Goal: Task Accomplishment & Management: Use online tool/utility

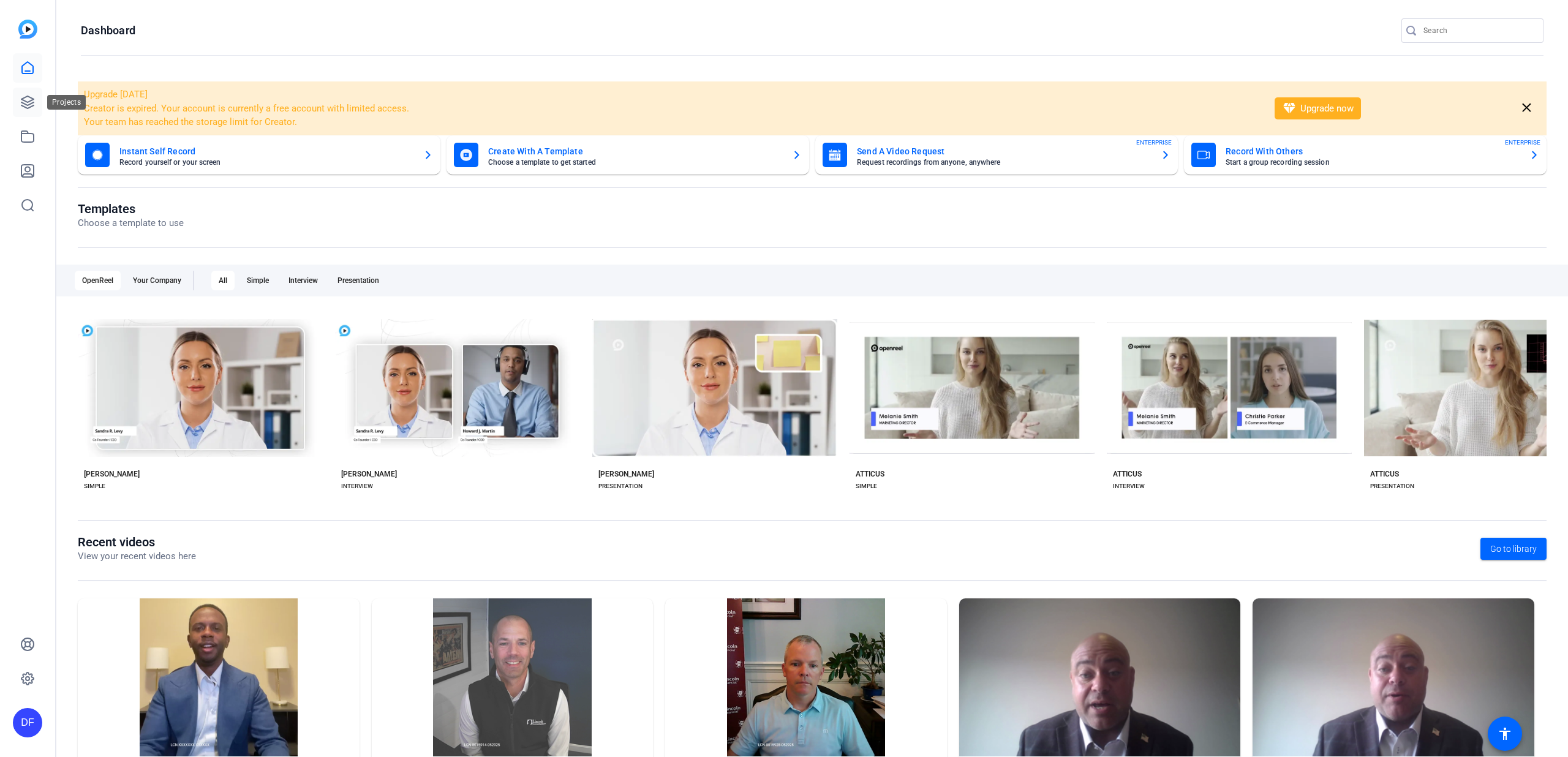
click at [13, 103] on link at bounding box center [28, 103] width 30 height 30
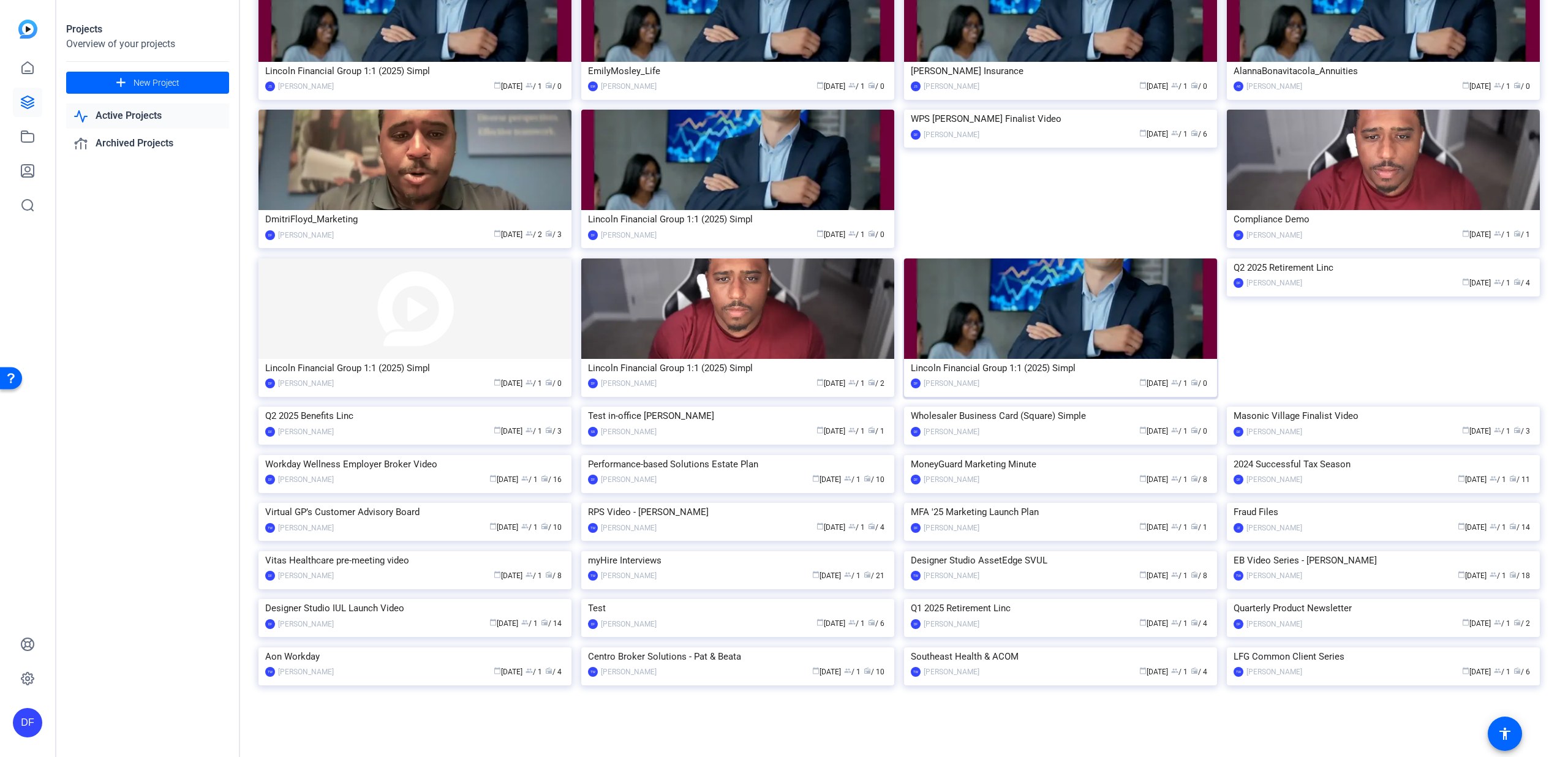
scroll to position [2367, 0]
click at [1018, 455] on img at bounding box center [1060, 455] width 313 height 0
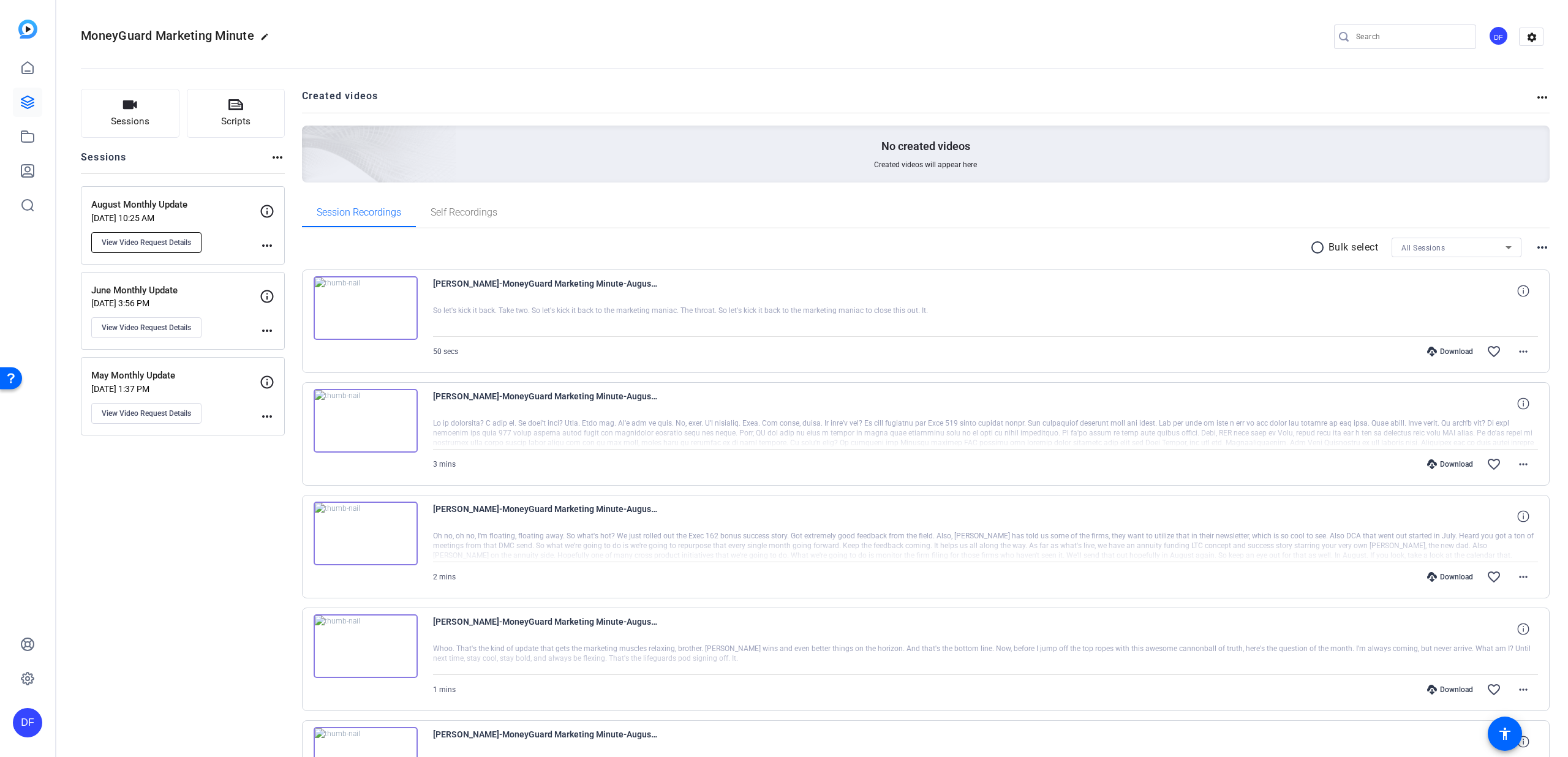
click at [196, 242] on button "View Video Request Details" at bounding box center [146, 242] width 110 height 21
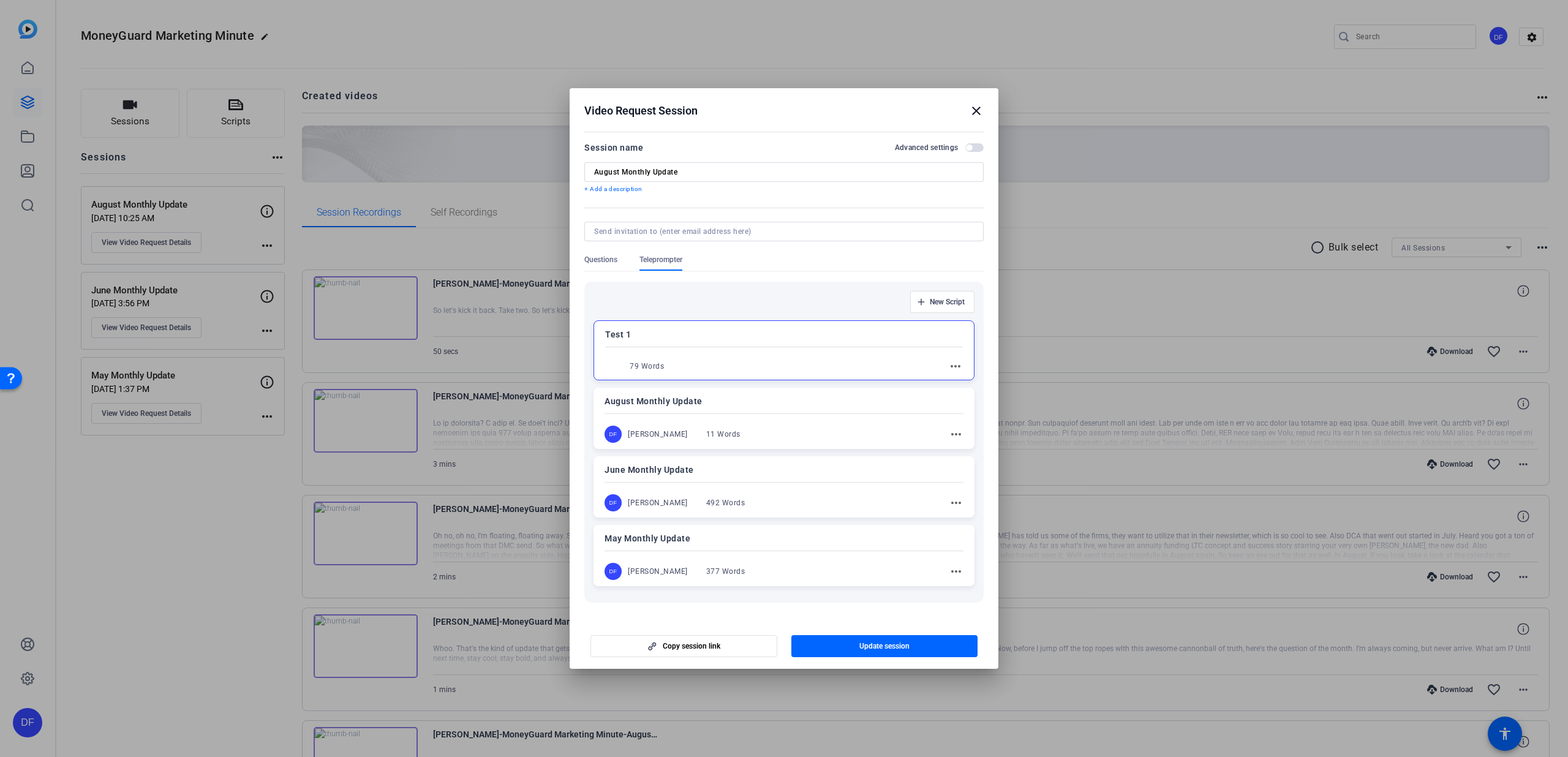
click at [952, 364] on mat-icon "more_horiz" at bounding box center [955, 366] width 15 height 15
click at [961, 387] on span "Edit" at bounding box center [976, 384] width 49 height 15
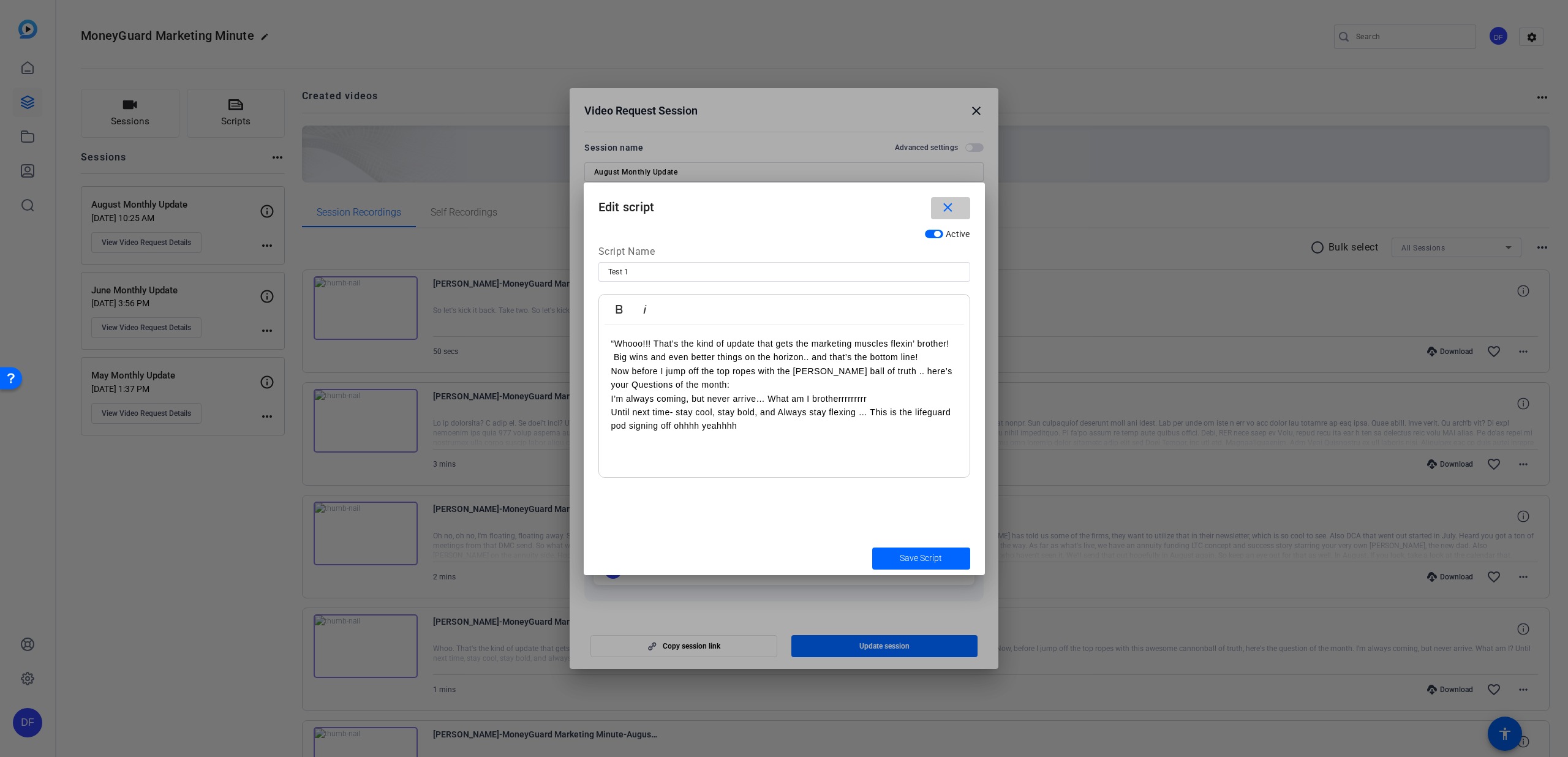
click at [951, 199] on span "button" at bounding box center [950, 208] width 39 height 30
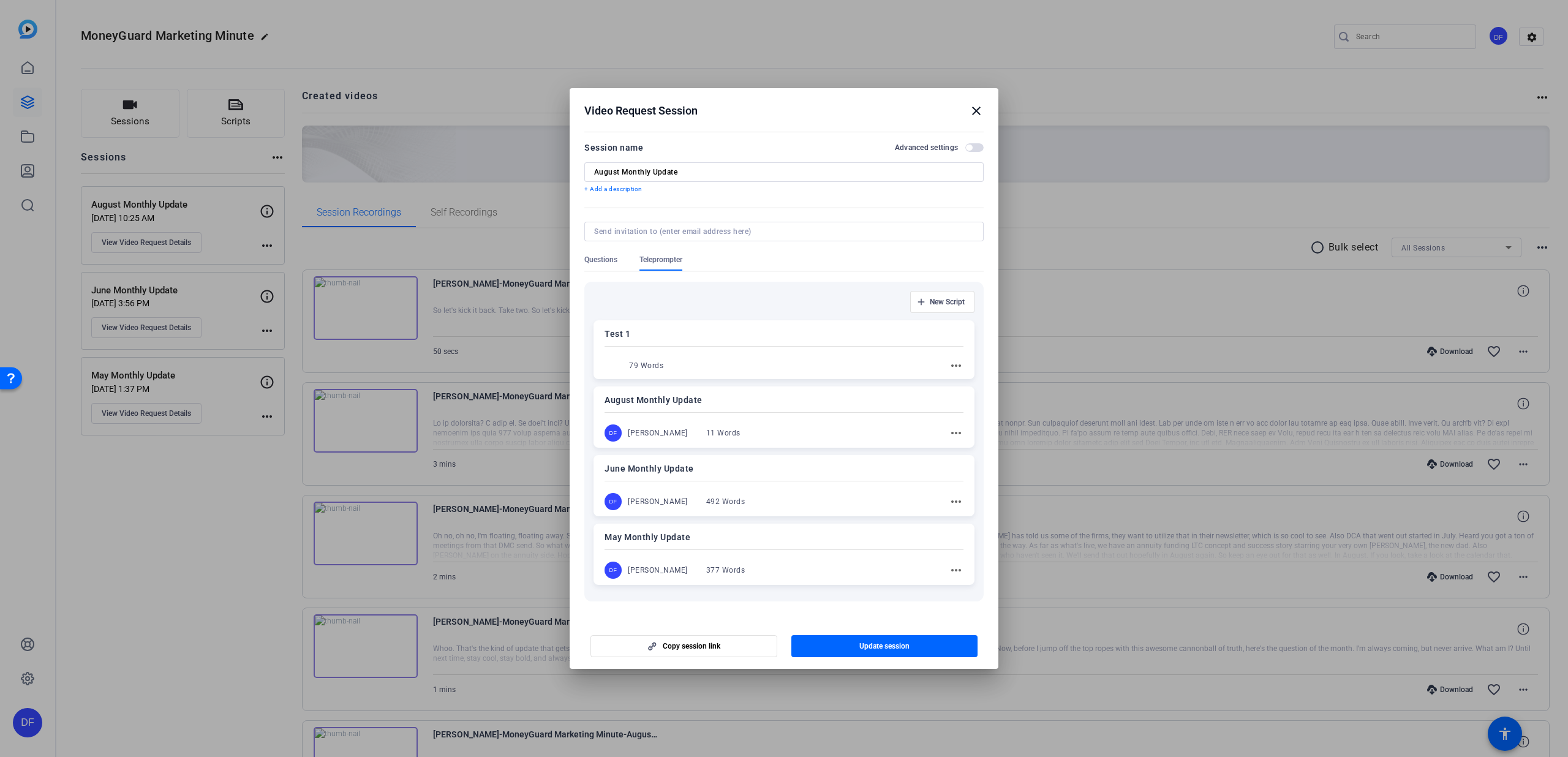
click at [976, 106] on mat-icon "close" at bounding box center [976, 110] width 15 height 15
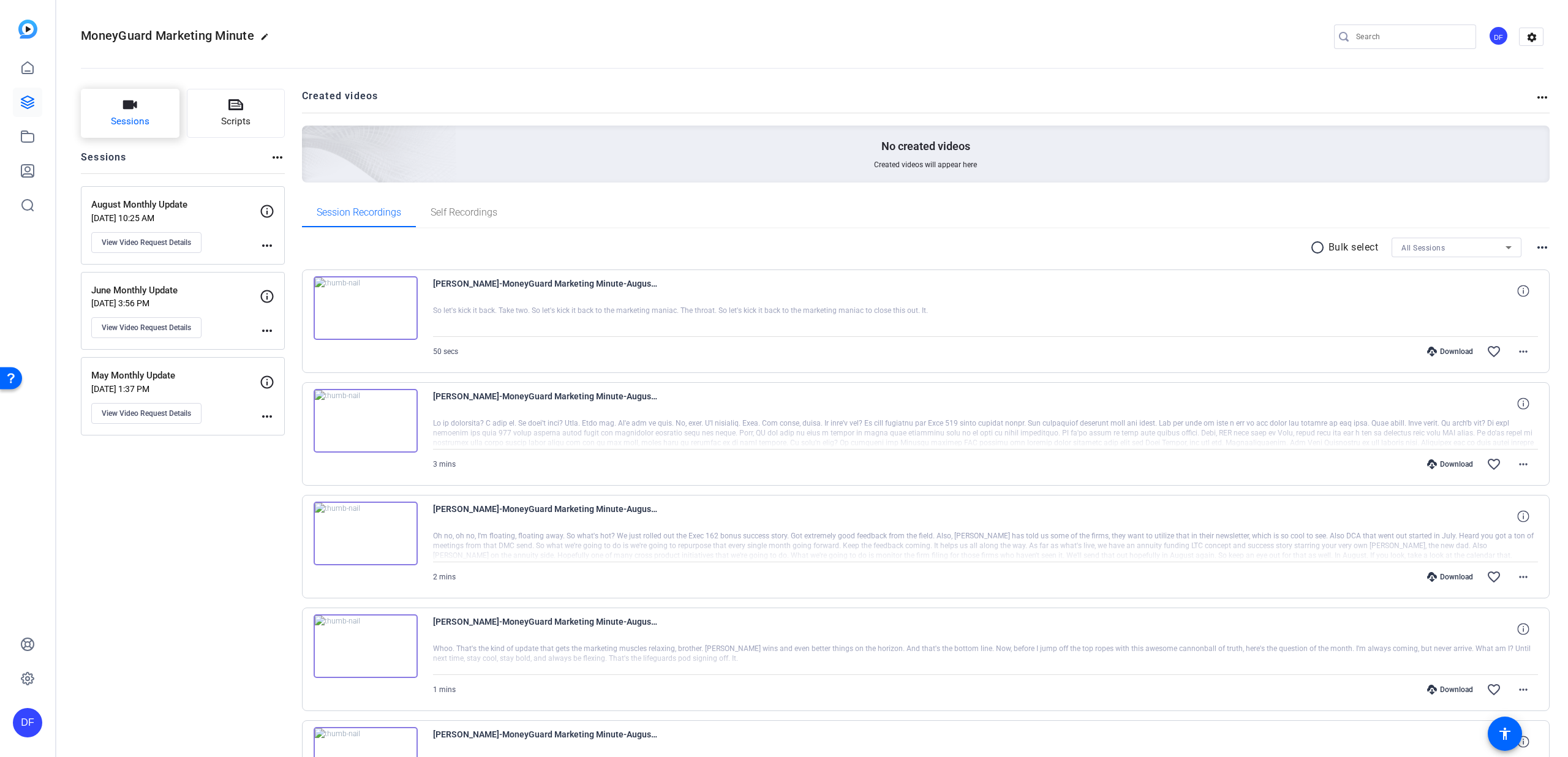
click at [111, 127] on span "Sessions" at bounding box center [130, 122] width 39 height 14
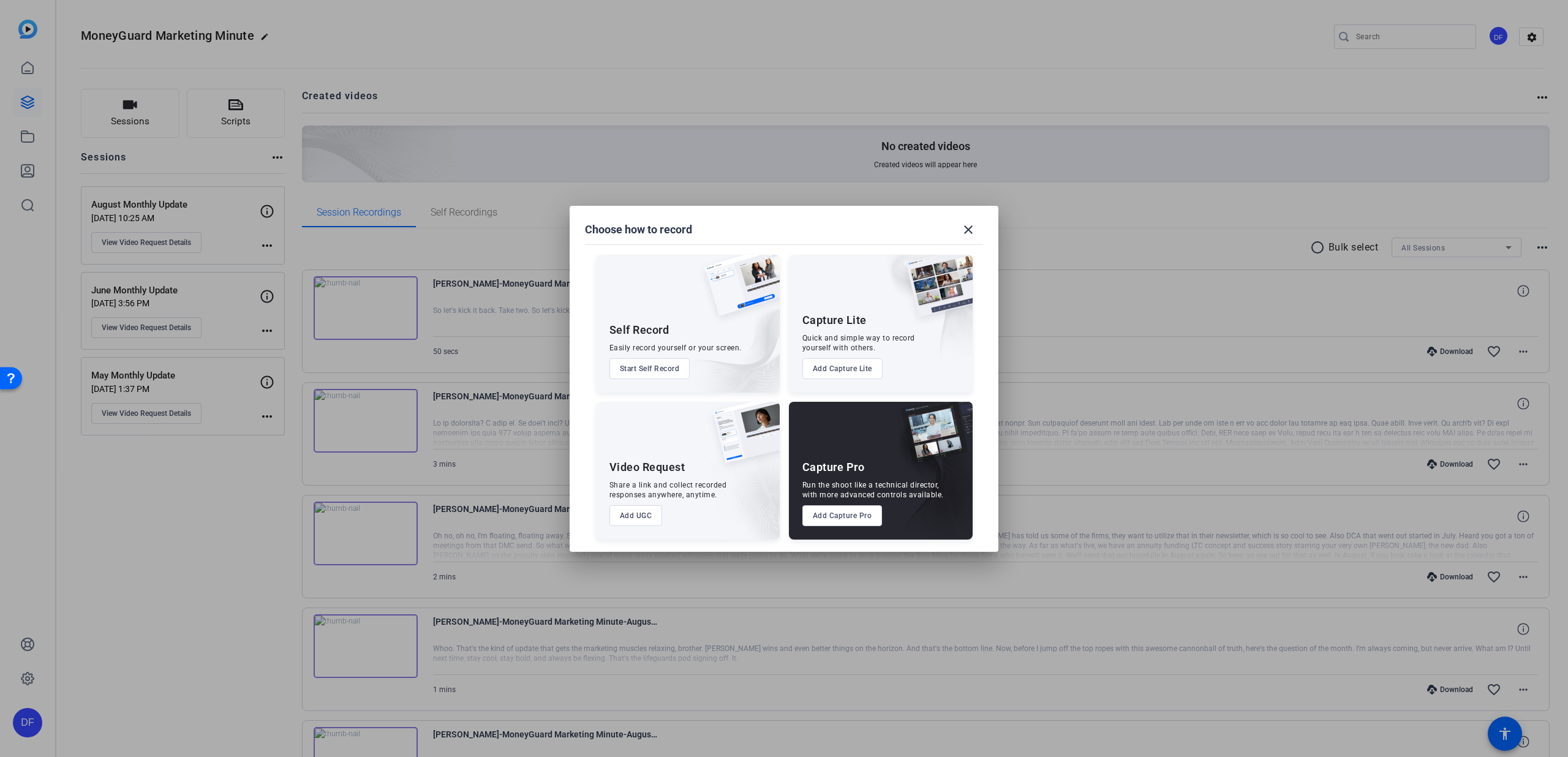
click at [848, 513] on button "Add Capture Pro" at bounding box center [842, 515] width 80 height 21
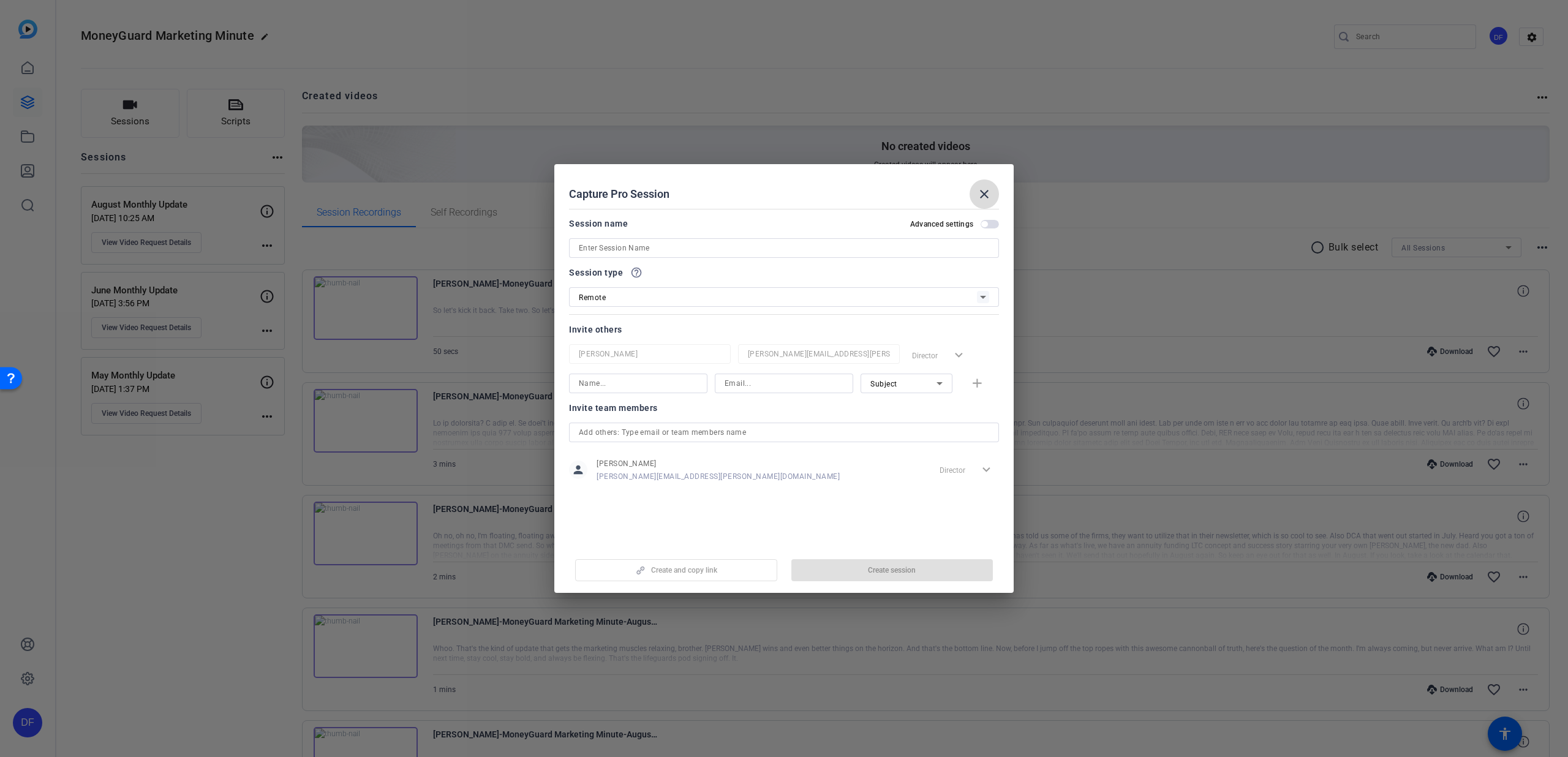
click at [978, 195] on mat-icon "close" at bounding box center [984, 194] width 15 height 15
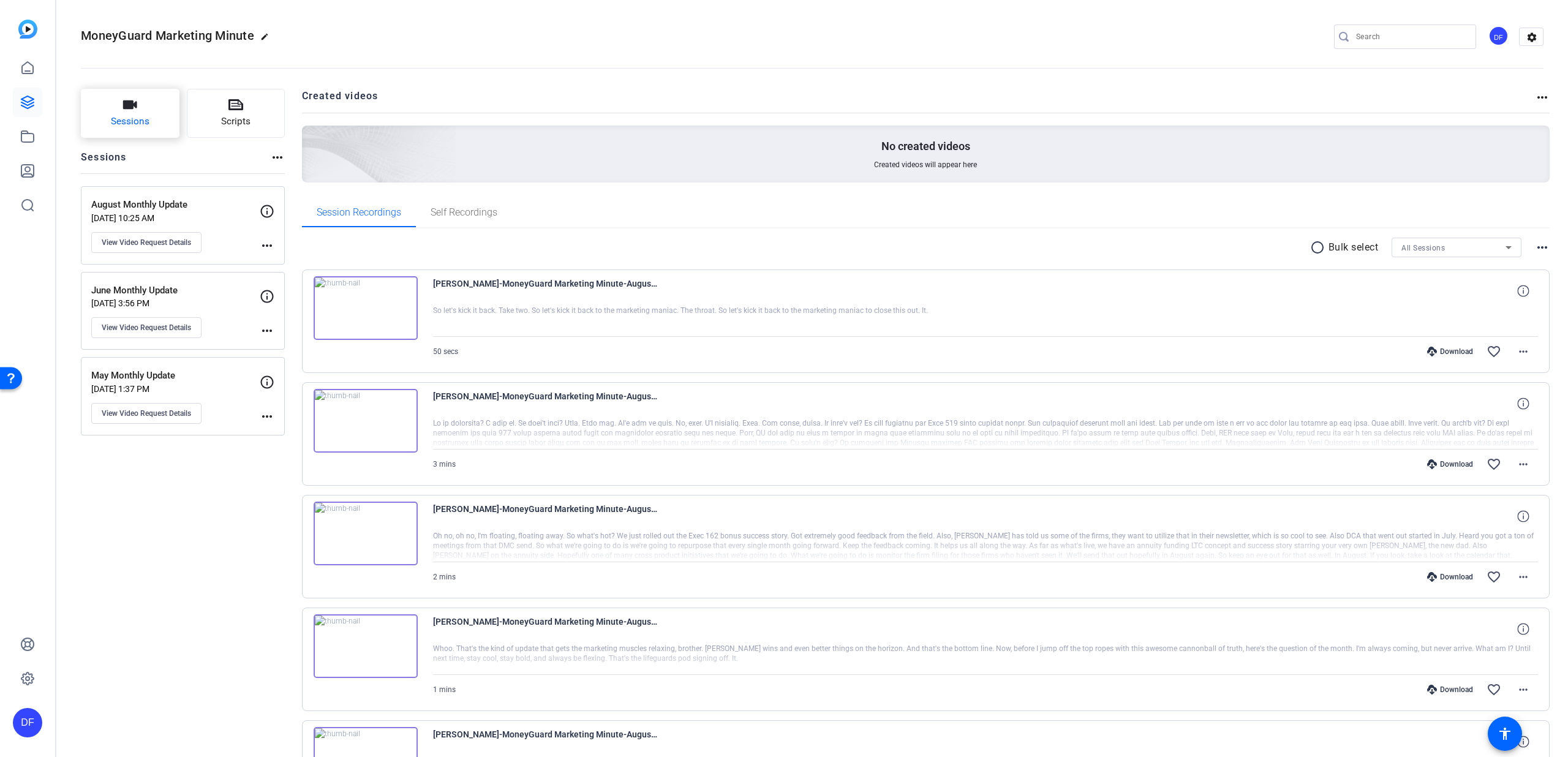
click at [124, 125] on span "Sessions" at bounding box center [130, 122] width 39 height 14
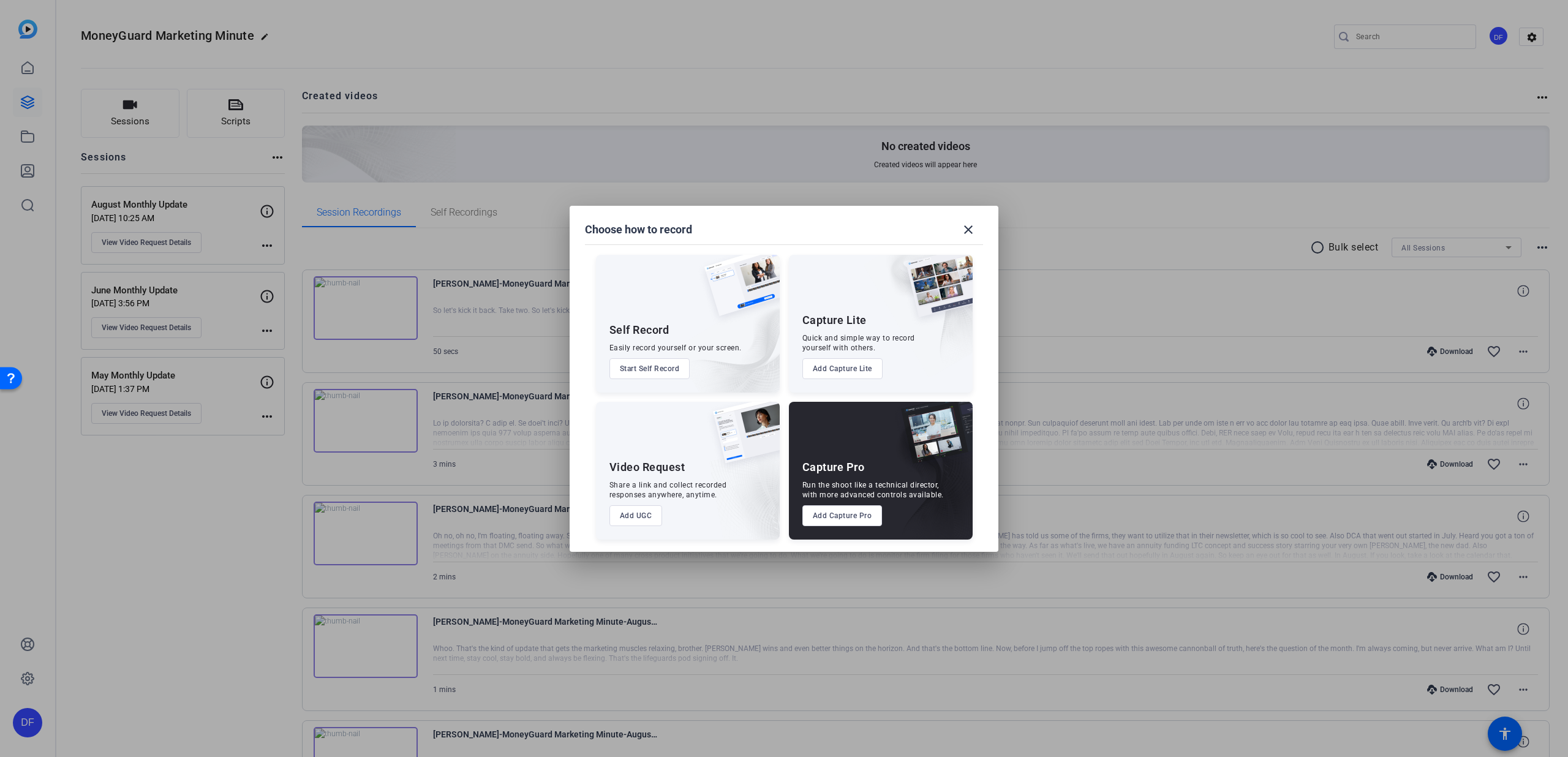
click at [644, 521] on button "Add UGC" at bounding box center [636, 515] width 54 height 21
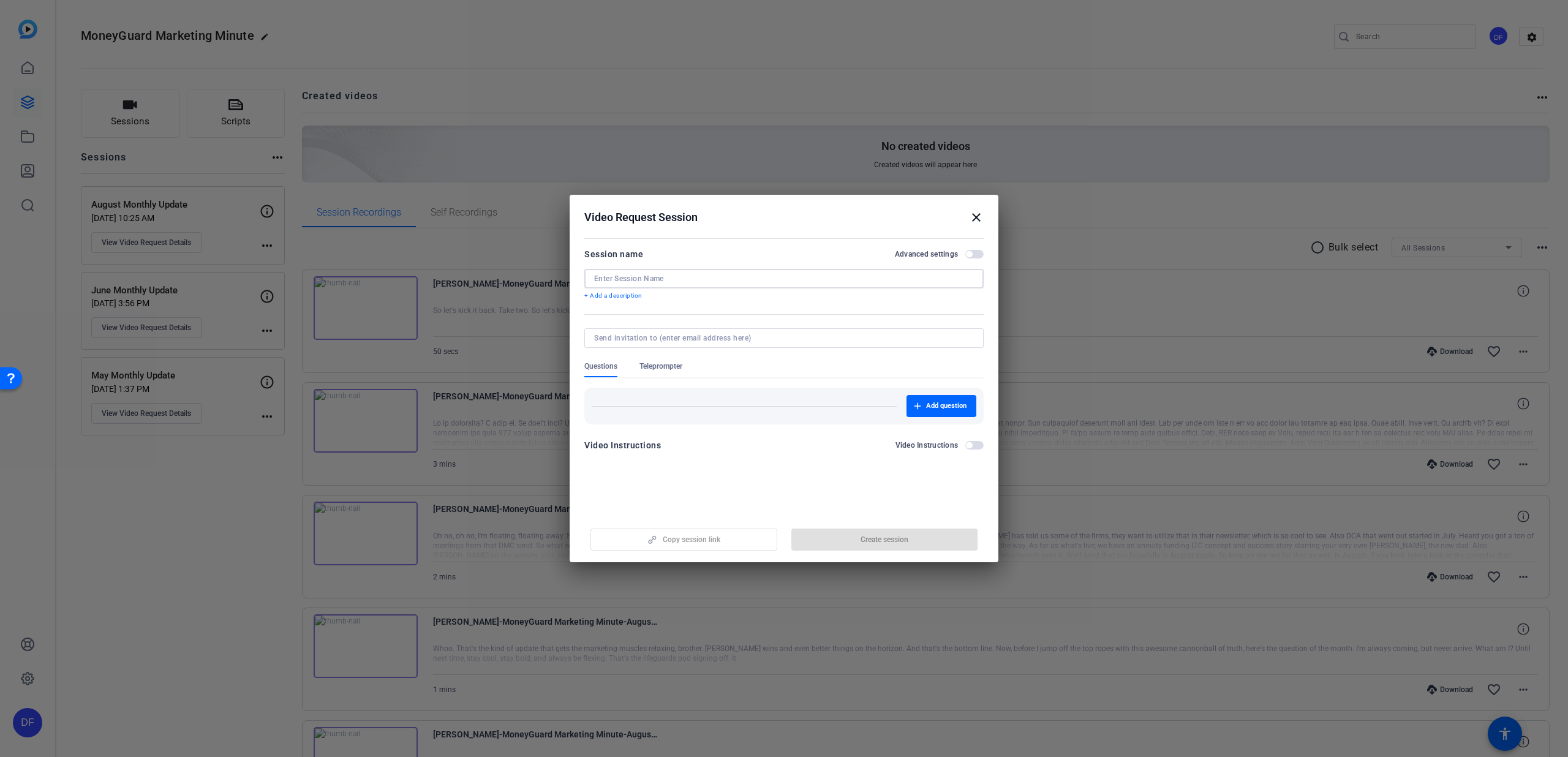
click at [656, 279] on input at bounding box center [784, 278] width 380 height 10
type input "September Monthly Update"
click at [967, 253] on span "button" at bounding box center [968, 253] width 6 height 6
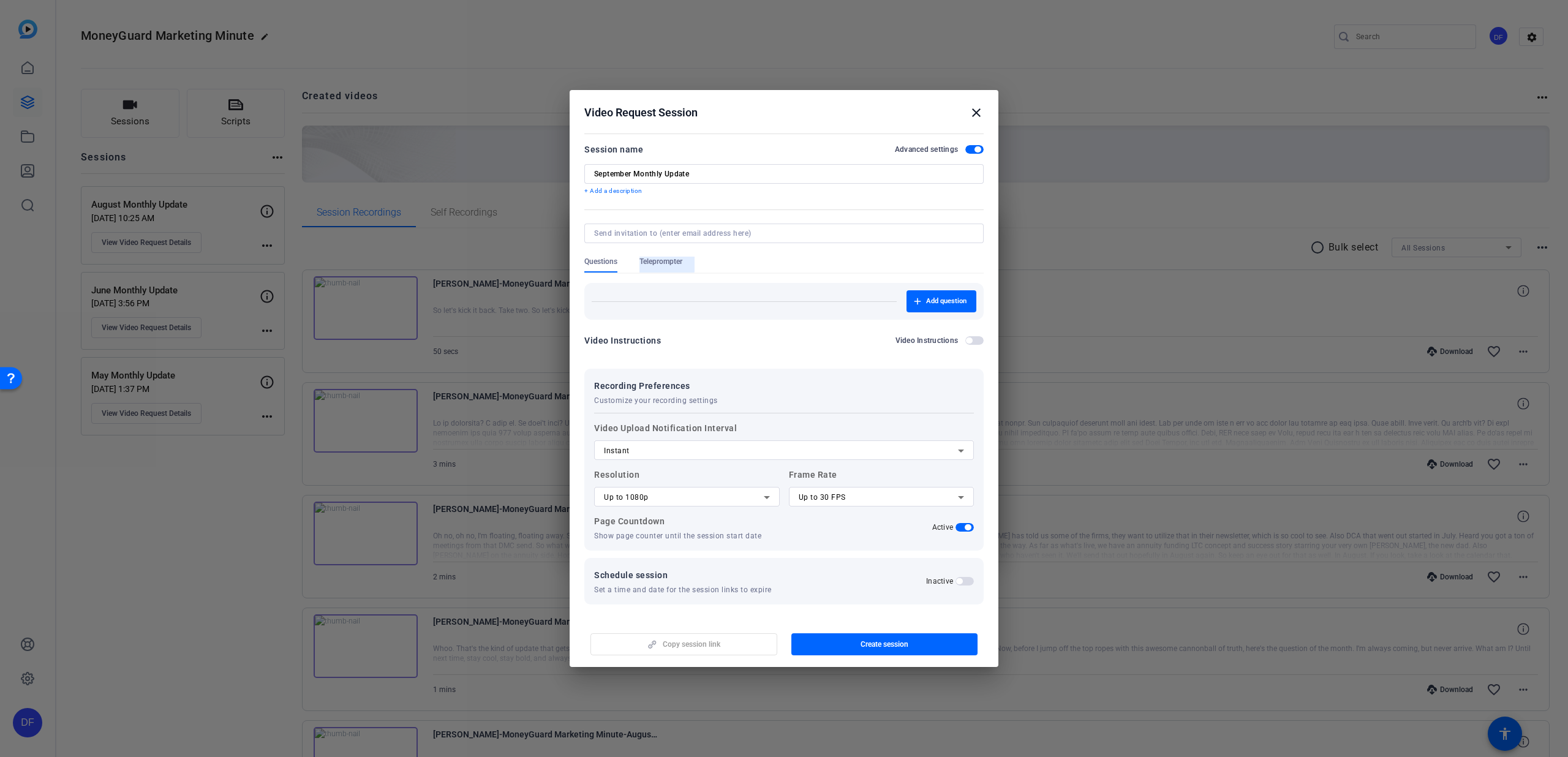
click at [659, 262] on span "Teleprompter" at bounding box center [660, 261] width 43 height 10
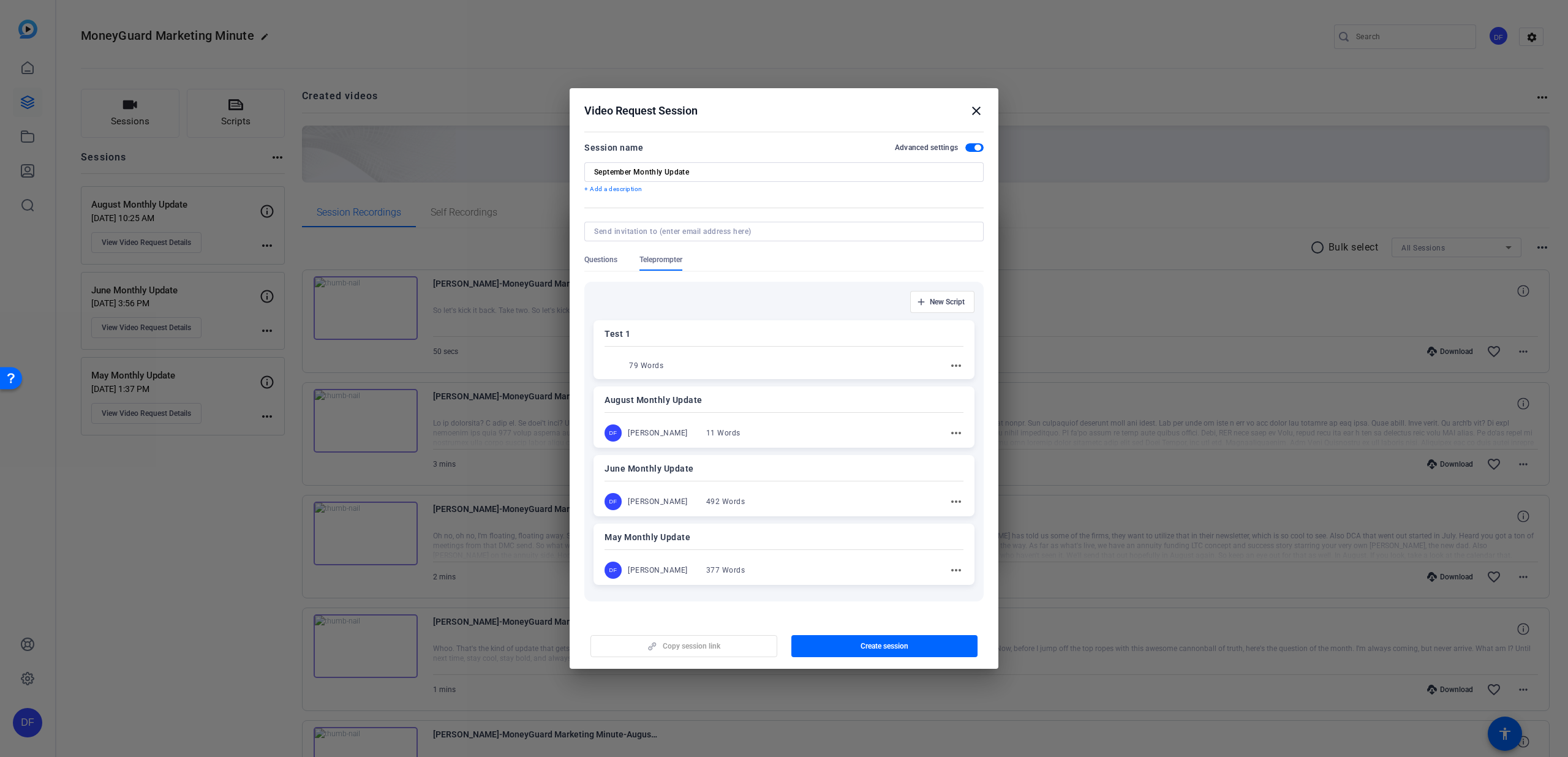
click at [952, 365] on mat-icon "more_horiz" at bounding box center [956, 365] width 15 height 15
click at [964, 382] on span "Edit" at bounding box center [976, 383] width 49 height 15
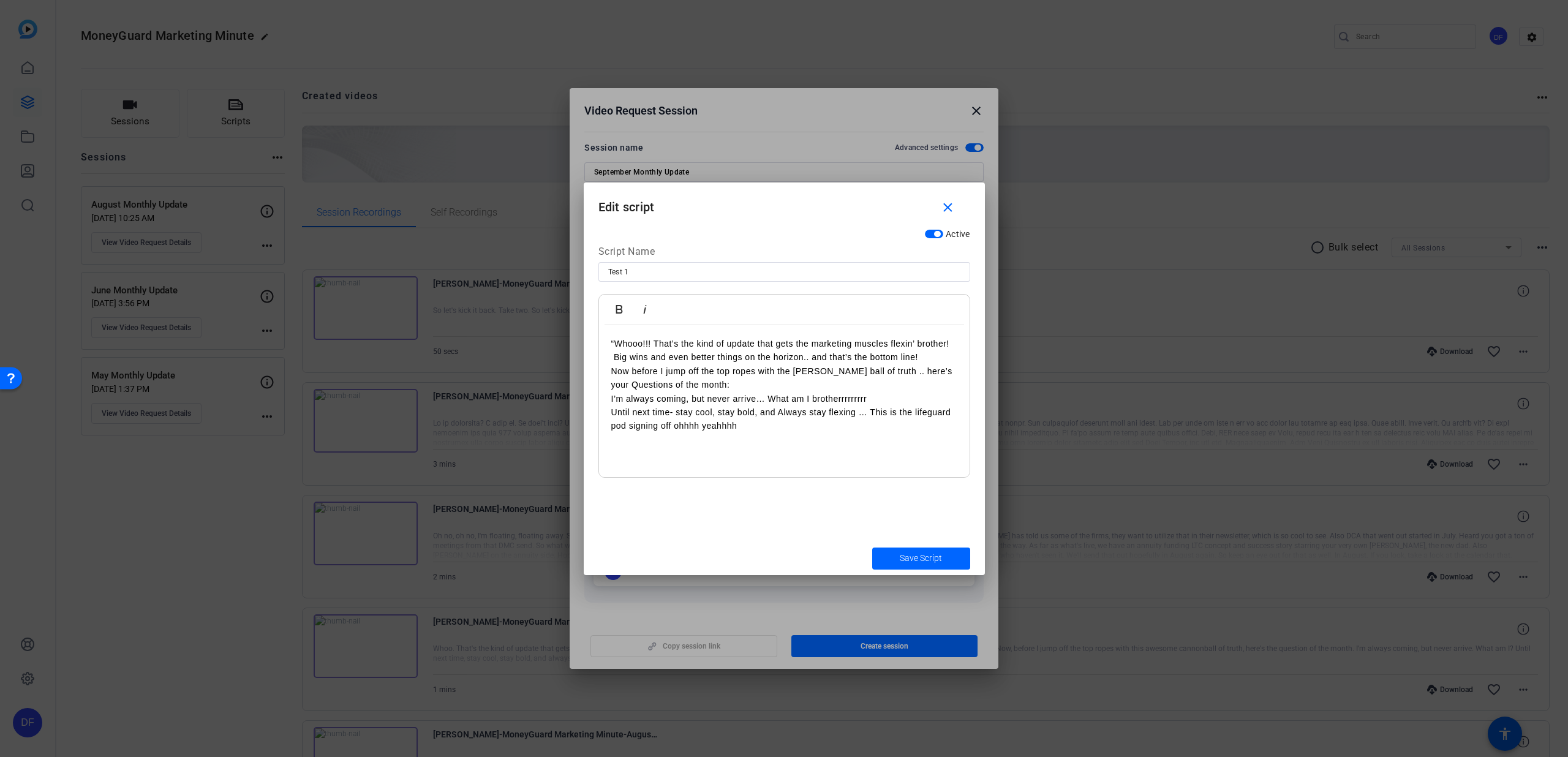
drag, startPoint x: 823, startPoint y: 429, endPoint x: 591, endPoint y: 335, distance: 250.3
click at [591, 335] on div "Active Script Name Test 1 Bold Italic “Whooo!!! That’s the kind of update that …" at bounding box center [784, 382] width 401 height 319
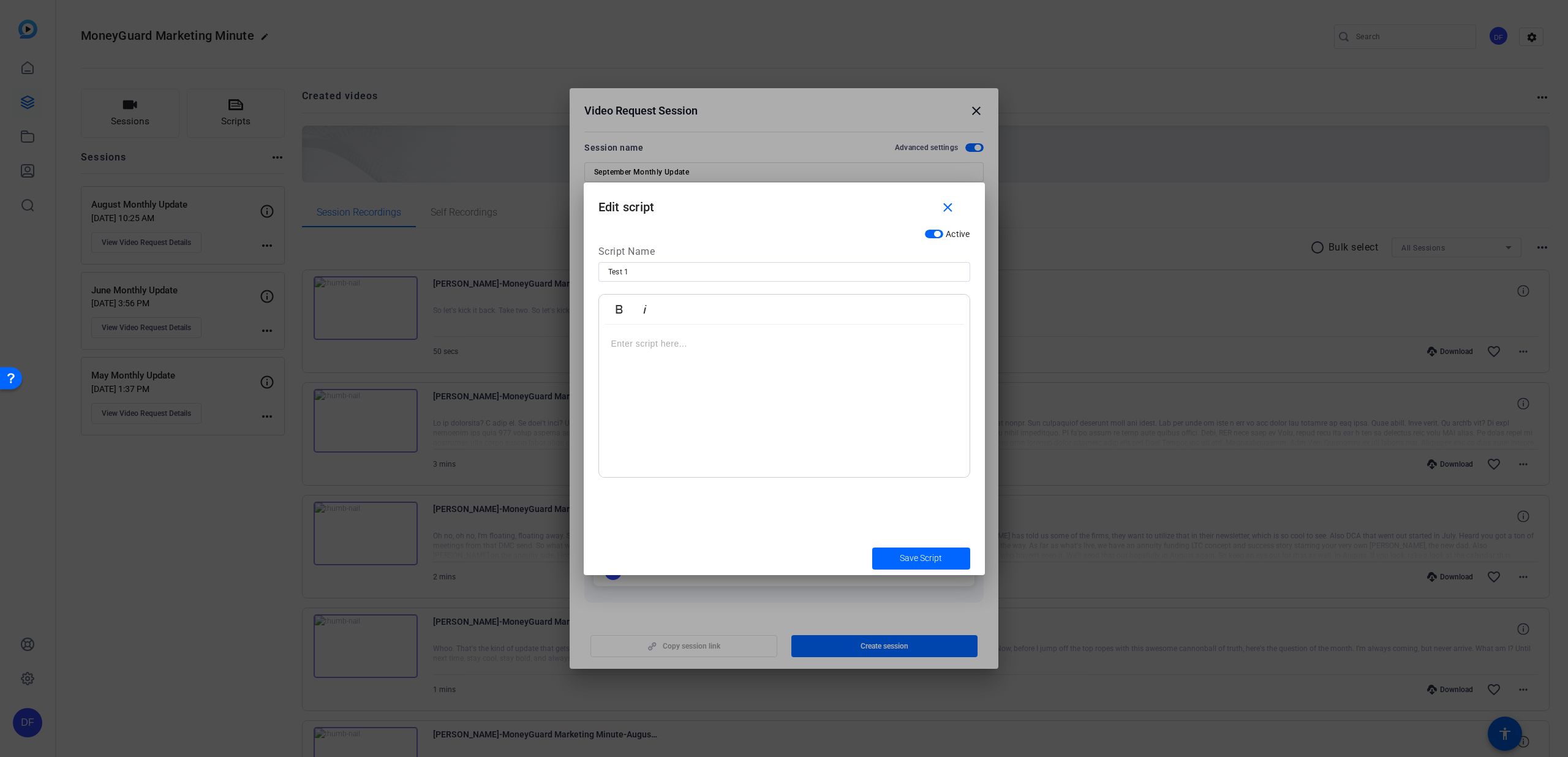
click at [646, 268] on input "Test 1" at bounding box center [784, 271] width 352 height 15
type input "Test (Edit Prompter Here)"
click at [906, 558] on span "Save Script" at bounding box center [921, 558] width 43 height 13
click at [897, 556] on span "submit" at bounding box center [921, 558] width 98 height 30
click at [659, 350] on div at bounding box center [784, 400] width 370 height 153
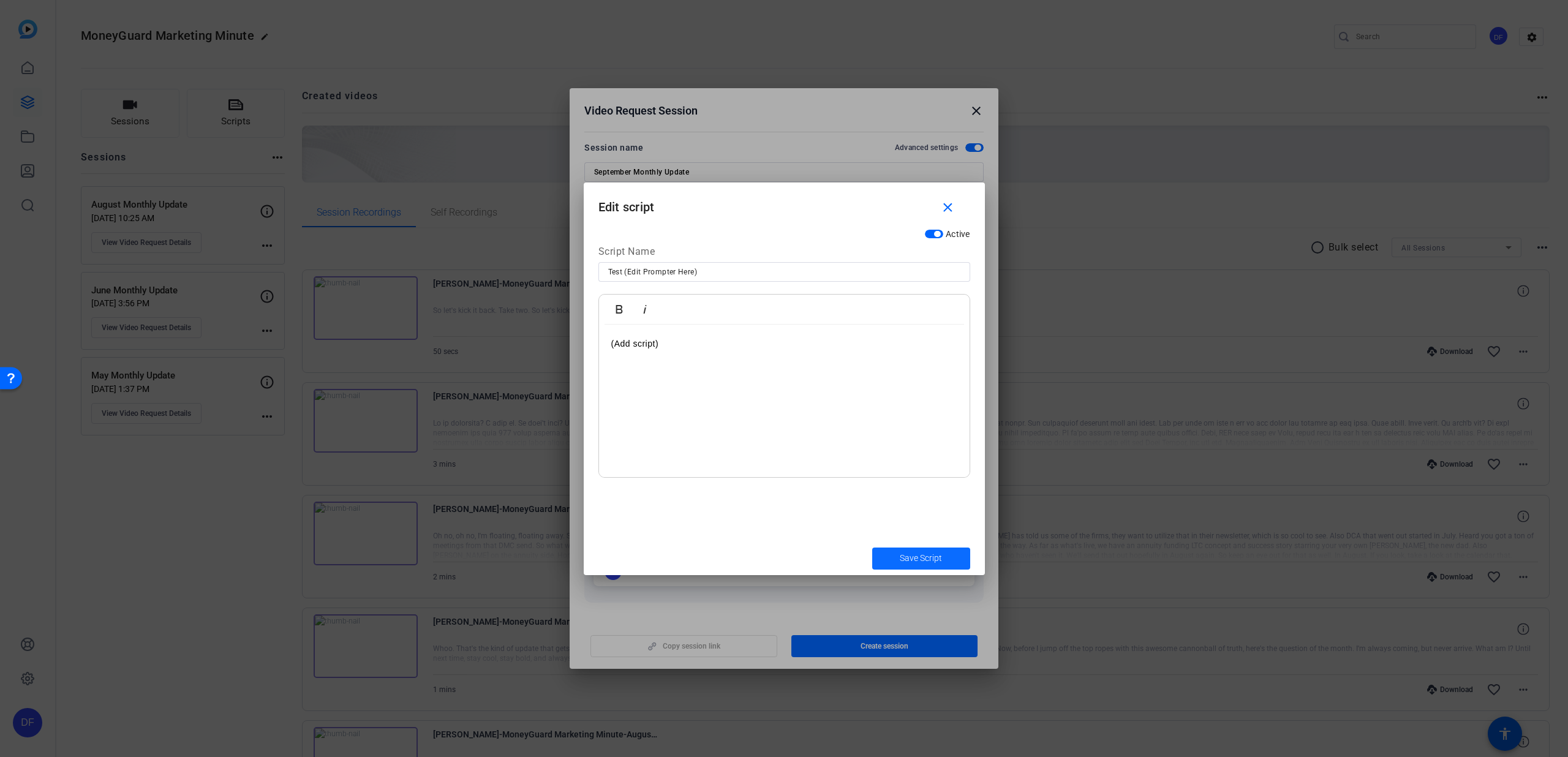
click at [895, 560] on span "submit" at bounding box center [921, 558] width 98 height 30
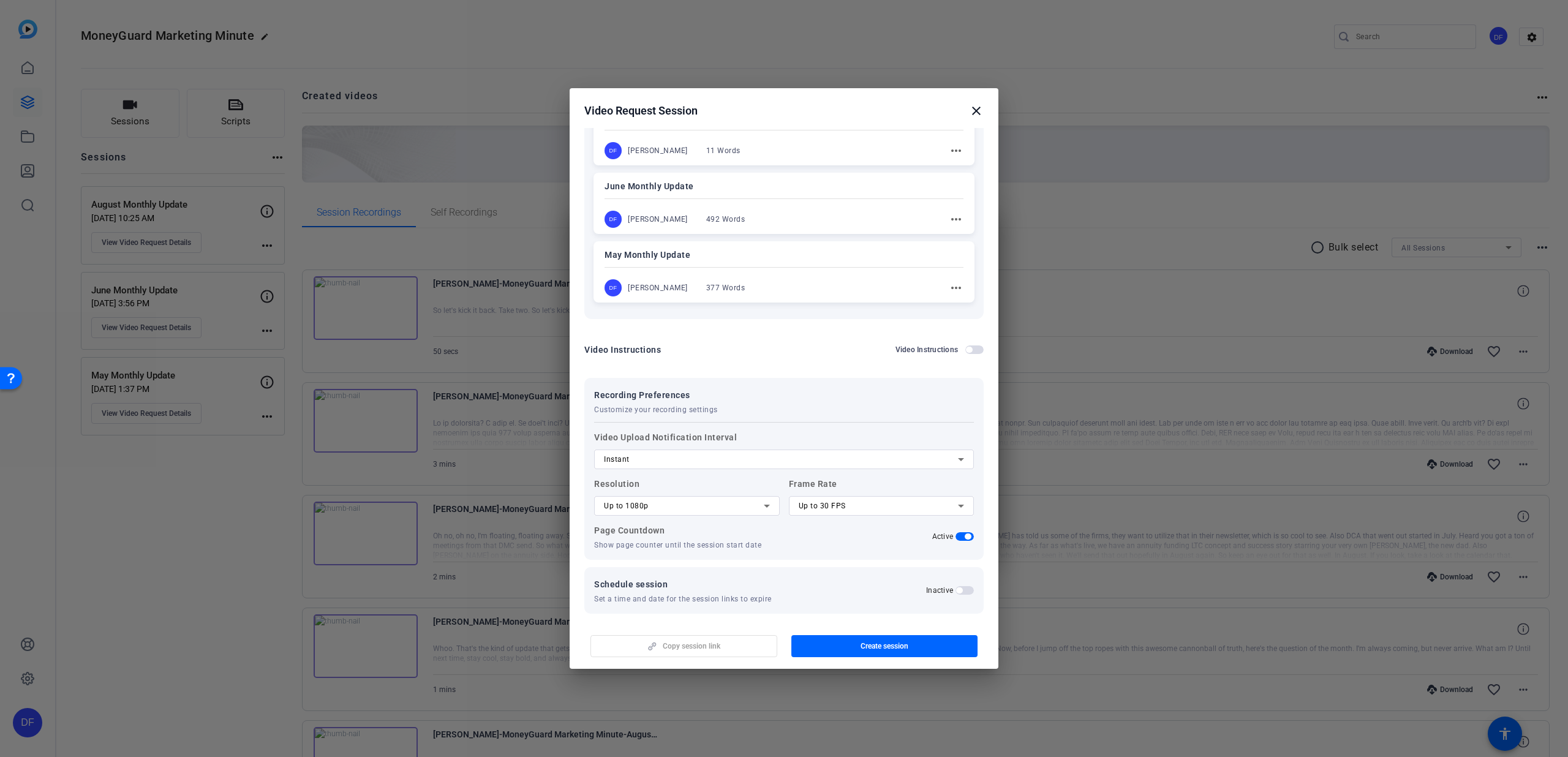
scroll to position [290, 0]
click at [871, 641] on span "Create session" at bounding box center [884, 645] width 48 height 10
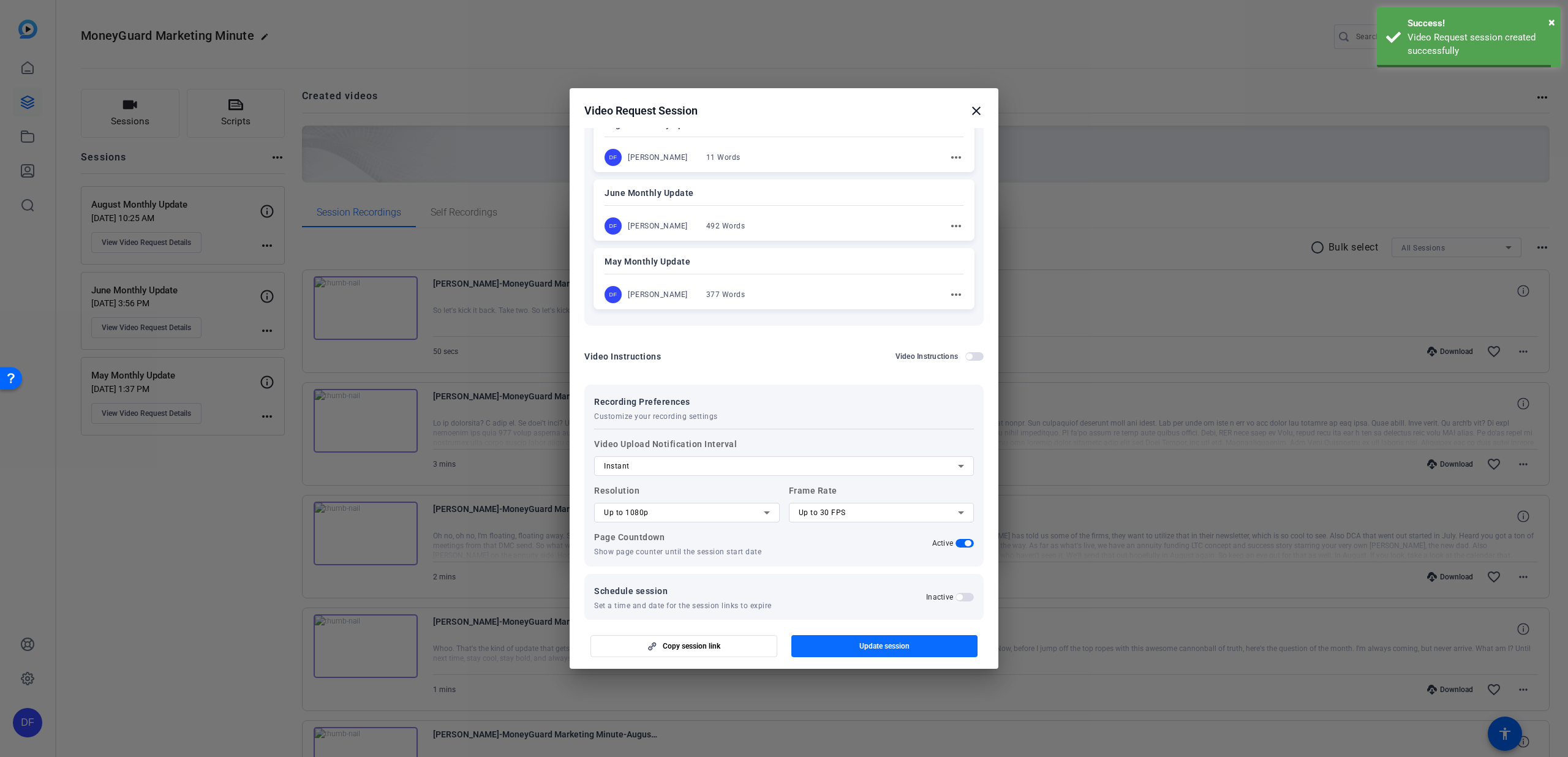
scroll to position [41, 0]
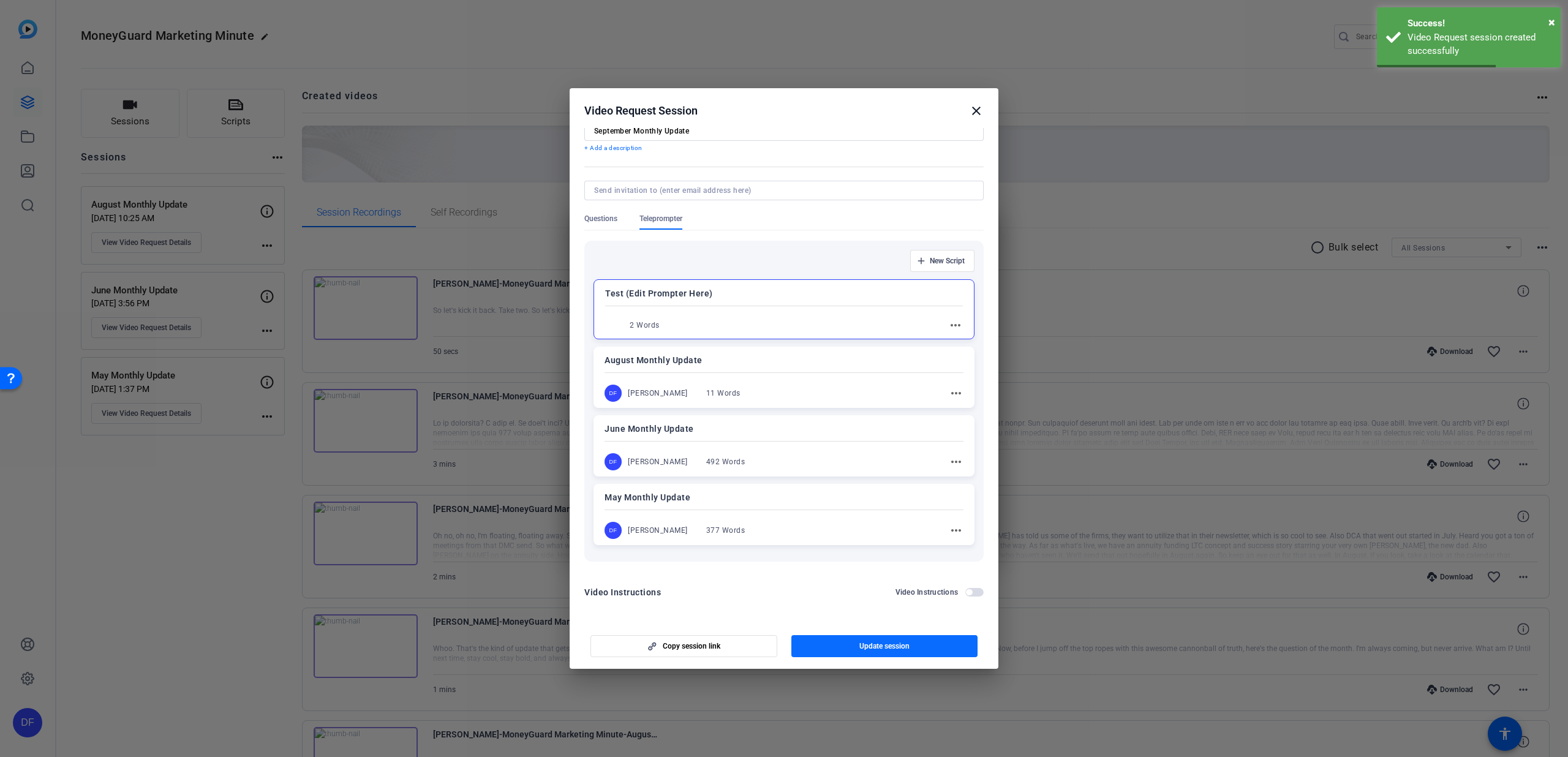
click at [847, 645] on span "button" at bounding box center [885, 646] width 187 height 30
click at [757, 641] on span "button" at bounding box center [684, 646] width 186 height 30
click at [975, 110] on mat-icon "close" at bounding box center [976, 110] width 15 height 15
